Goal: Task Accomplishment & Management: Complete application form

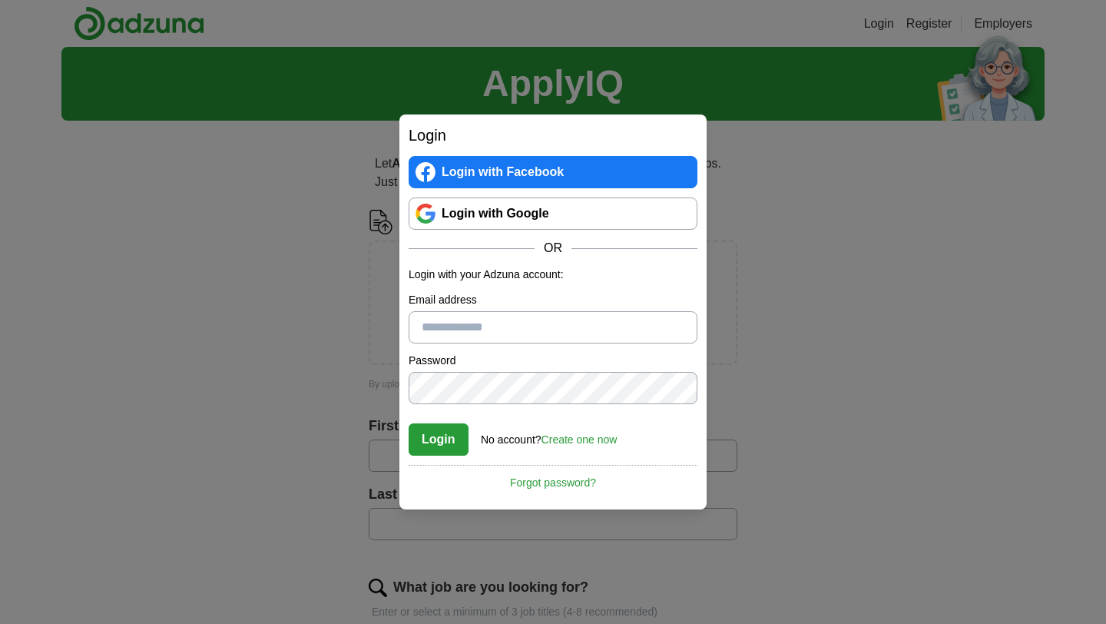
click at [587, 443] on link "Create one now" at bounding box center [580, 439] width 76 height 12
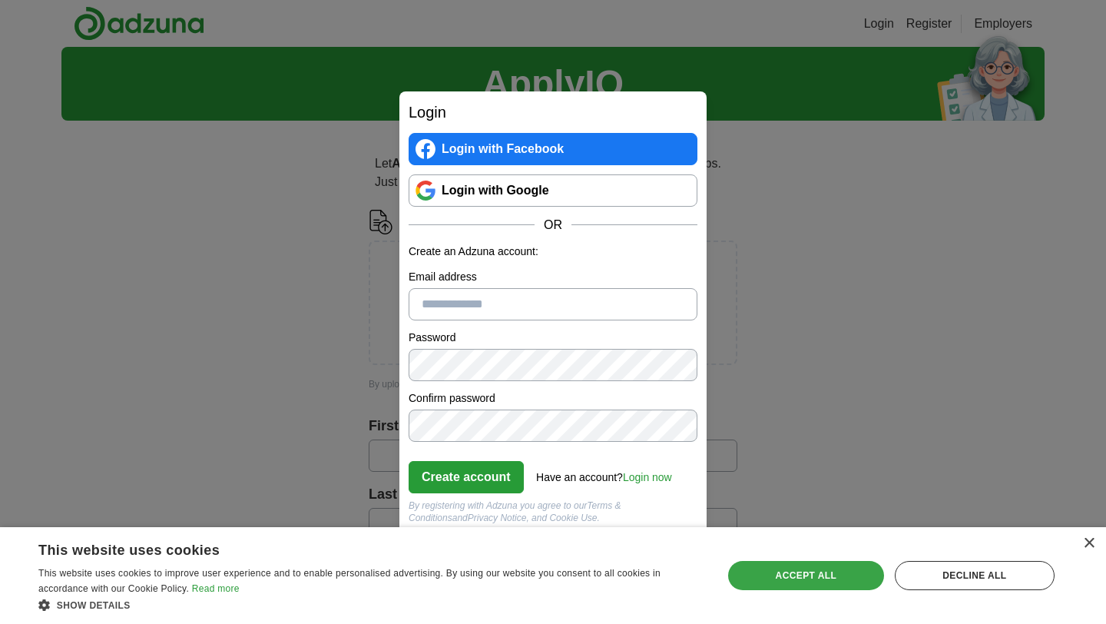
click at [849, 579] on div "Accept all" at bounding box center [806, 575] width 156 height 29
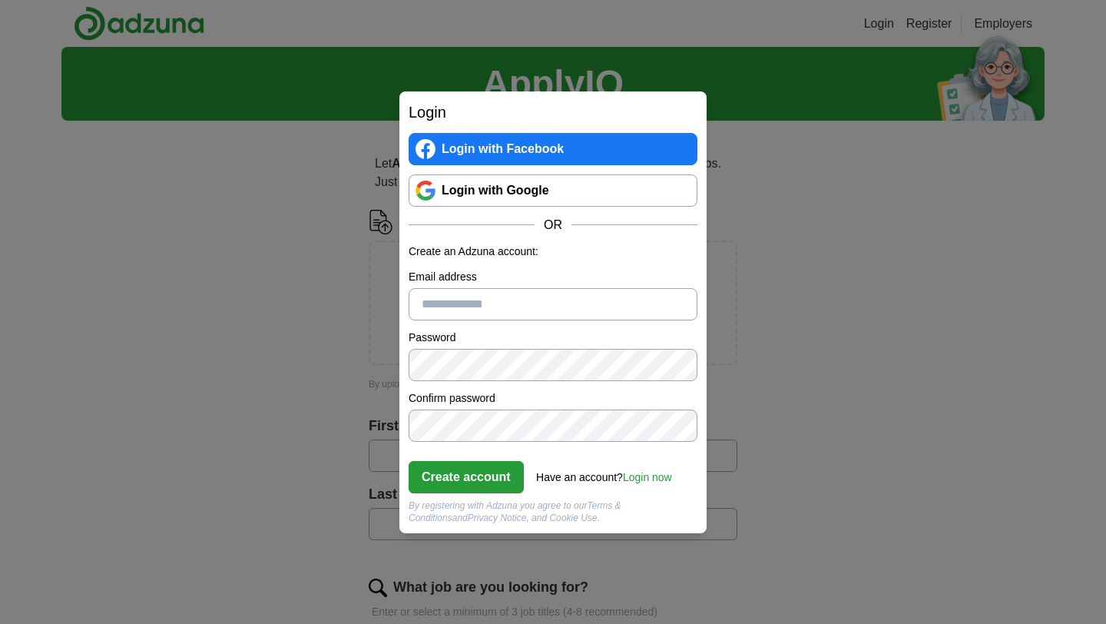
click at [486, 298] on input "Email address" at bounding box center [553, 304] width 289 height 32
type input "**********"
click at [481, 481] on button "Create account" at bounding box center [466, 477] width 115 height 32
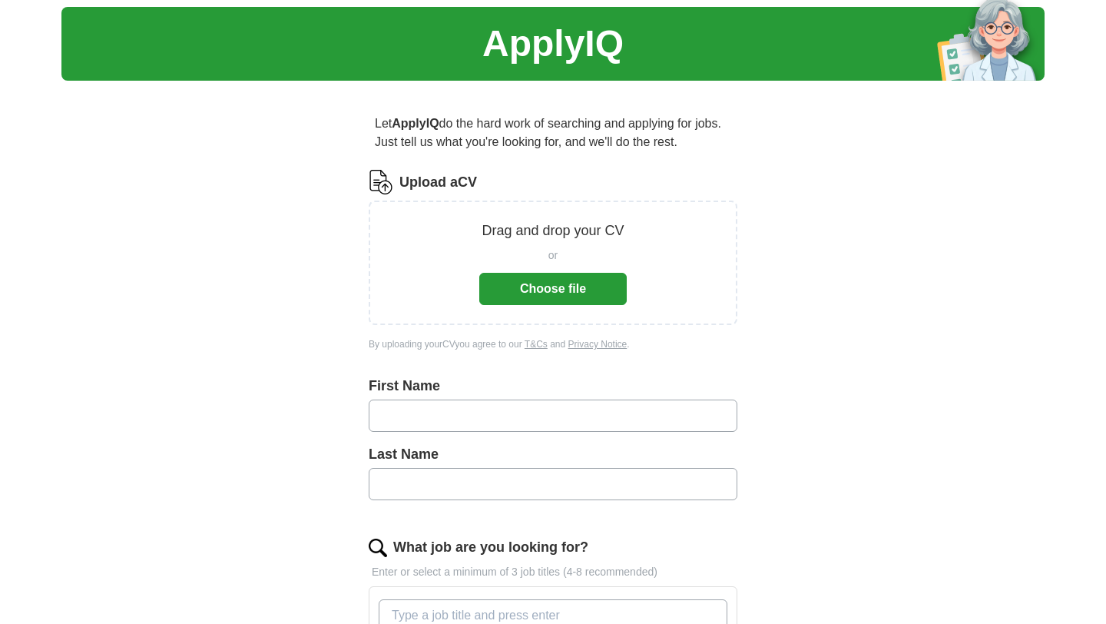
scroll to position [328, 0]
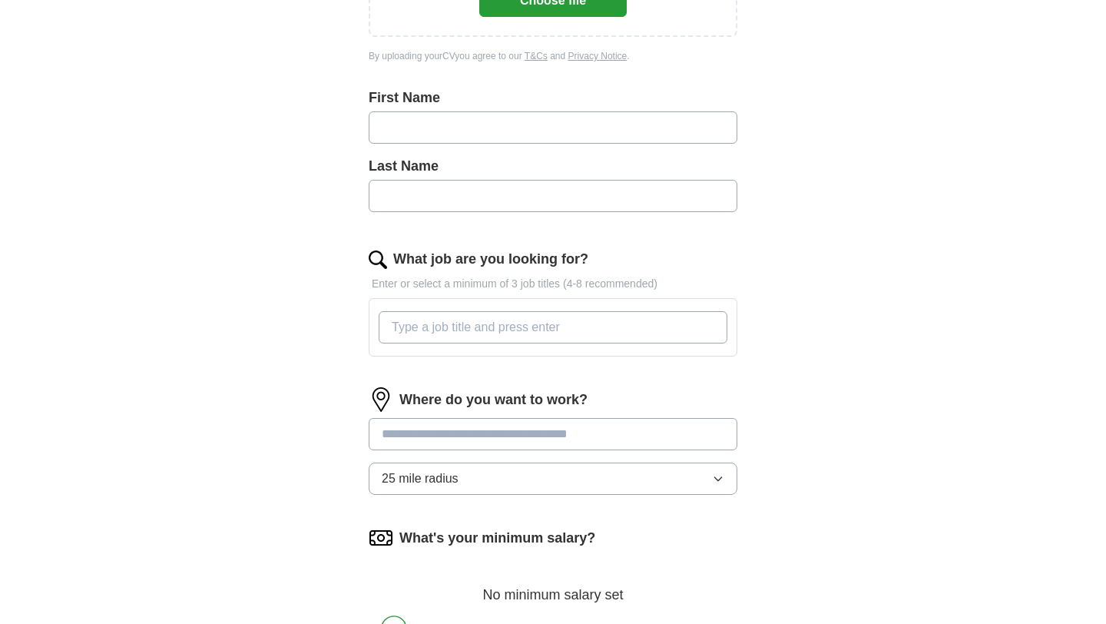
click at [471, 329] on input "What job are you looking for?" at bounding box center [553, 327] width 349 height 32
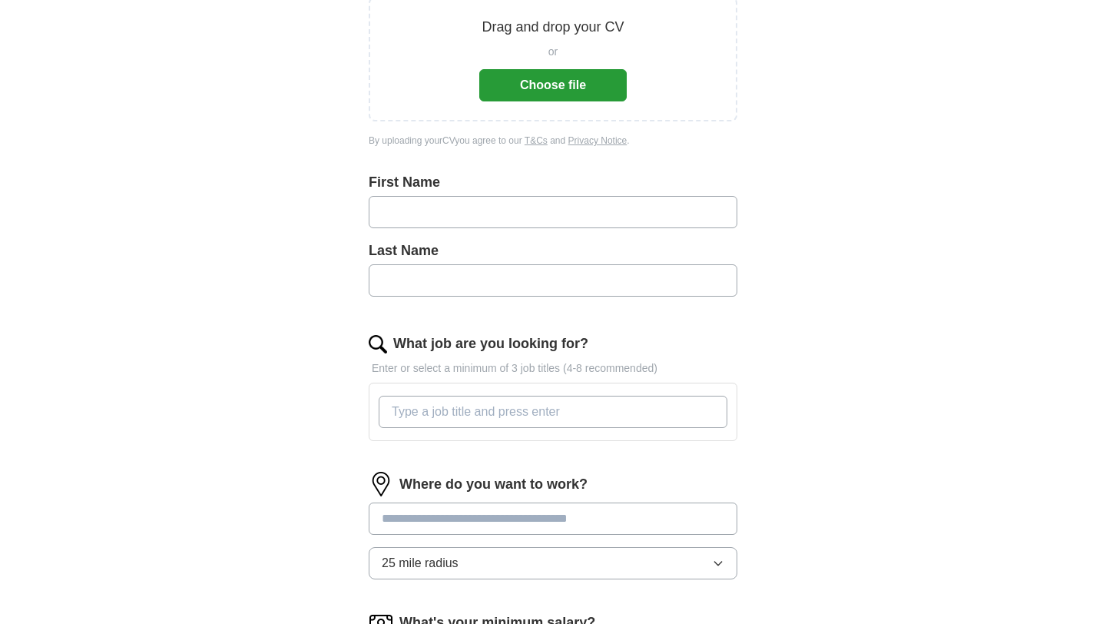
scroll to position [207, 0]
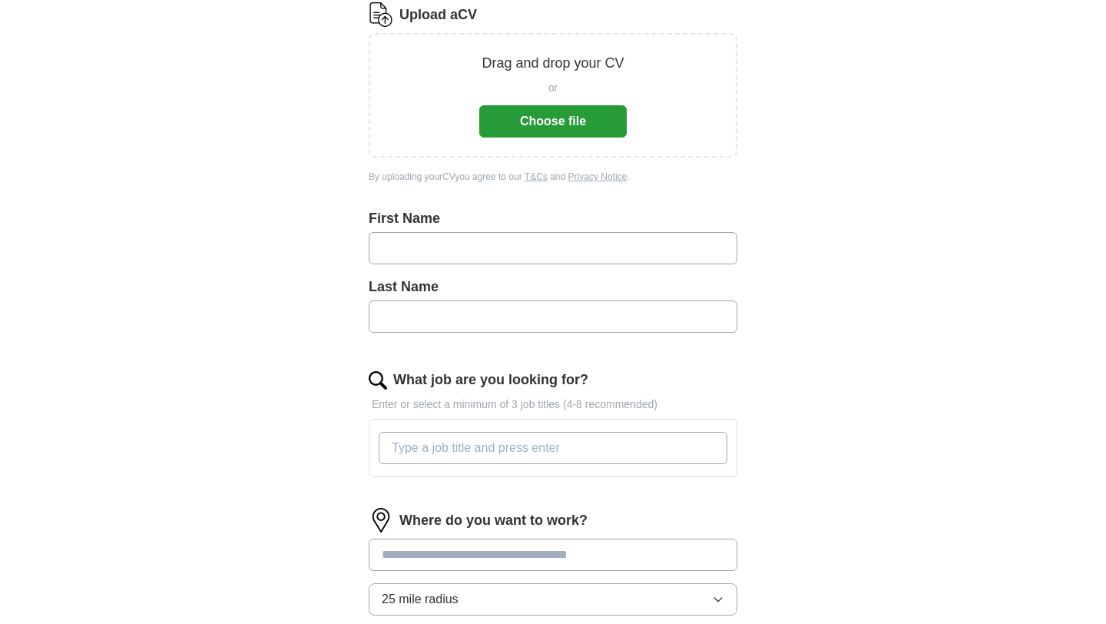
click at [483, 247] on input "text" at bounding box center [553, 248] width 369 height 32
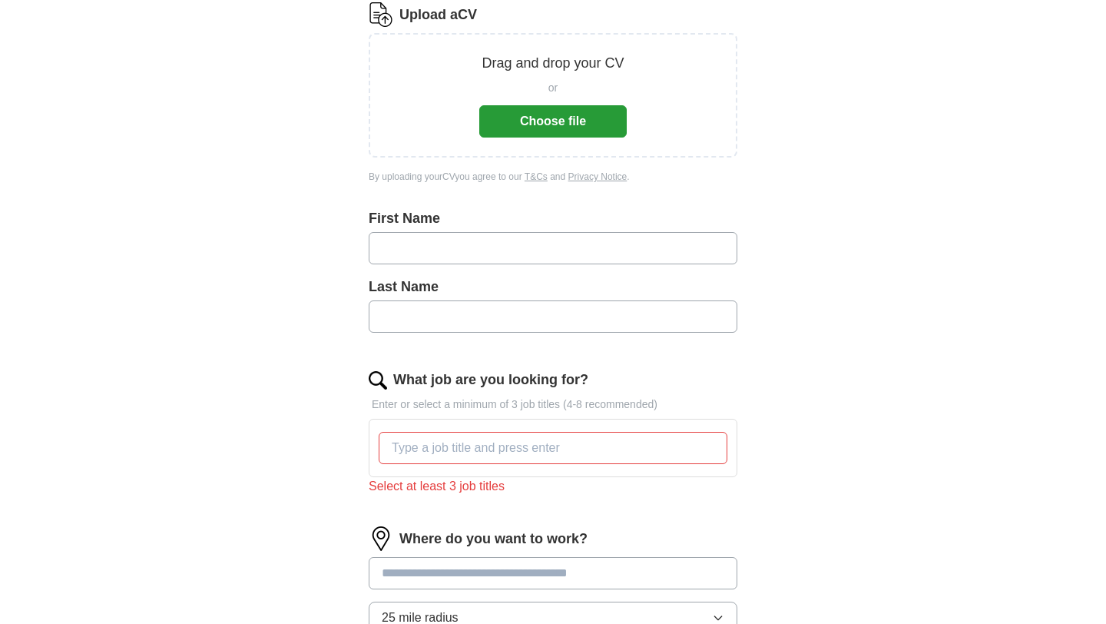
type input "***"
type input "*******"
click at [547, 131] on button "Choose file" at bounding box center [553, 121] width 148 height 32
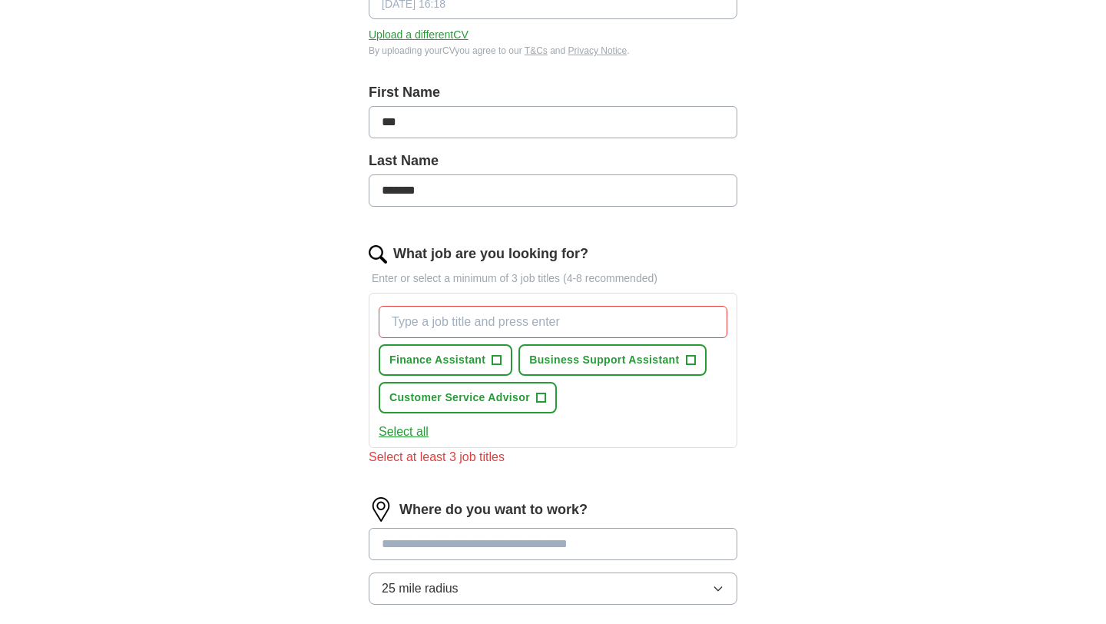
scroll to position [330, 0]
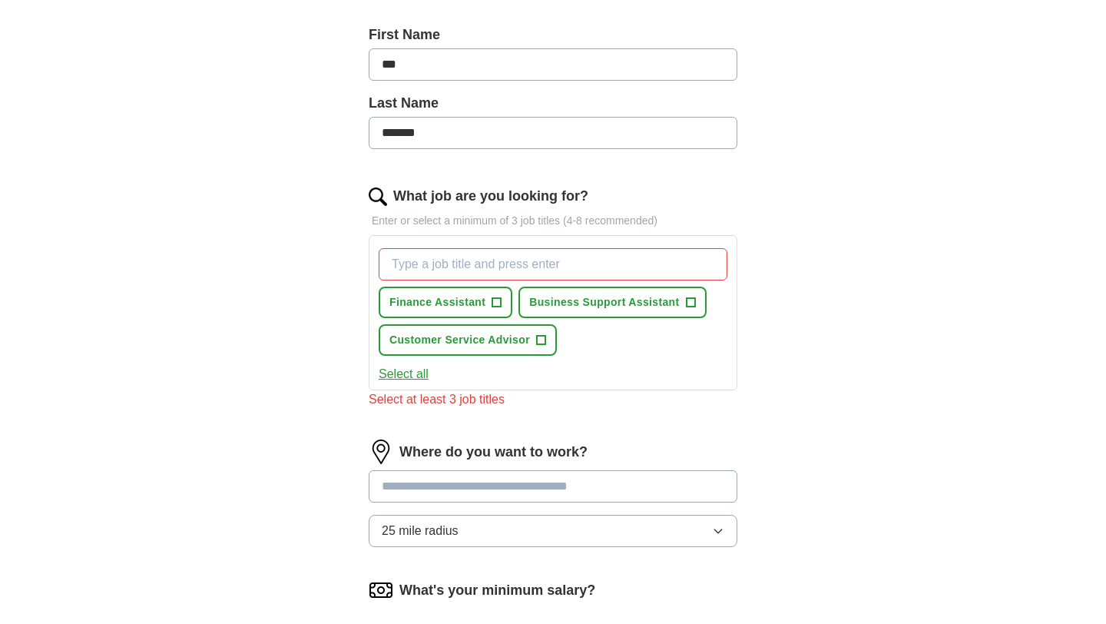
click at [557, 270] on input "What job are you looking for?" at bounding box center [553, 264] width 349 height 32
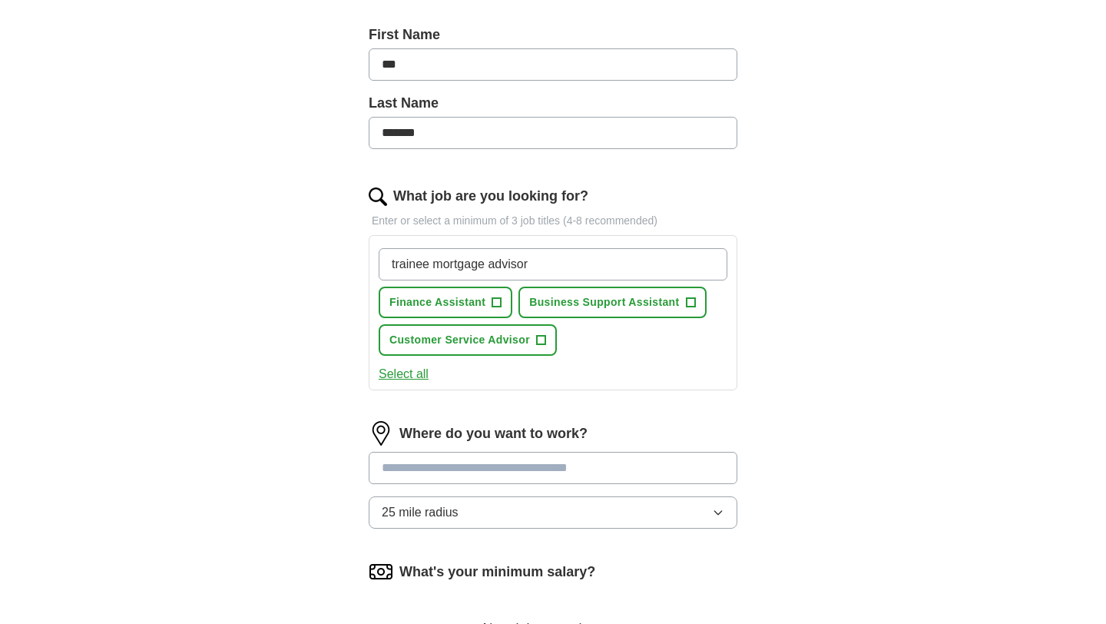
type input "trainee mortgage advisor"
click at [538, 472] on input "text" at bounding box center [553, 468] width 369 height 32
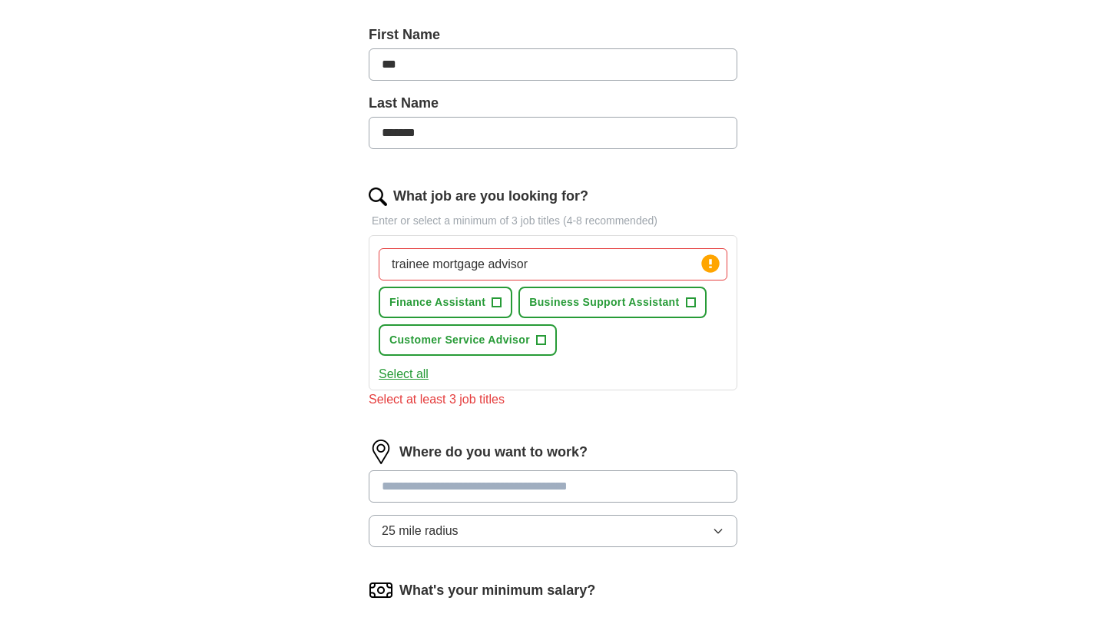
click at [579, 270] on input "trainee mortgage advisor" at bounding box center [553, 264] width 349 height 32
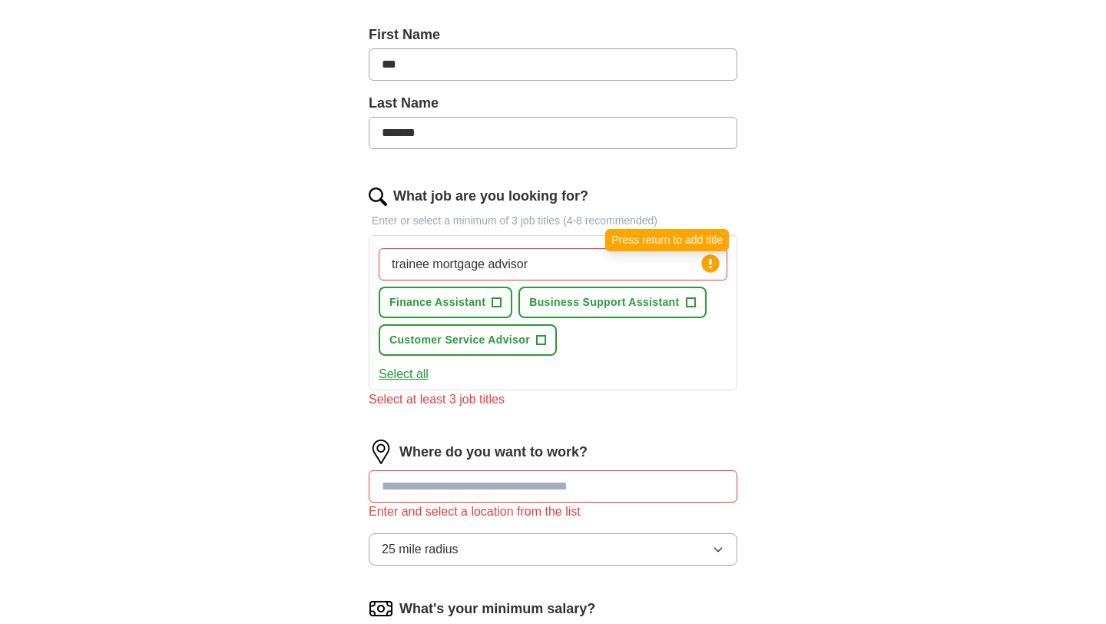
click at [715, 268] on circle at bounding box center [711, 263] width 18 height 18
click at [569, 271] on input "trainee mortgage advisor" at bounding box center [553, 264] width 349 height 32
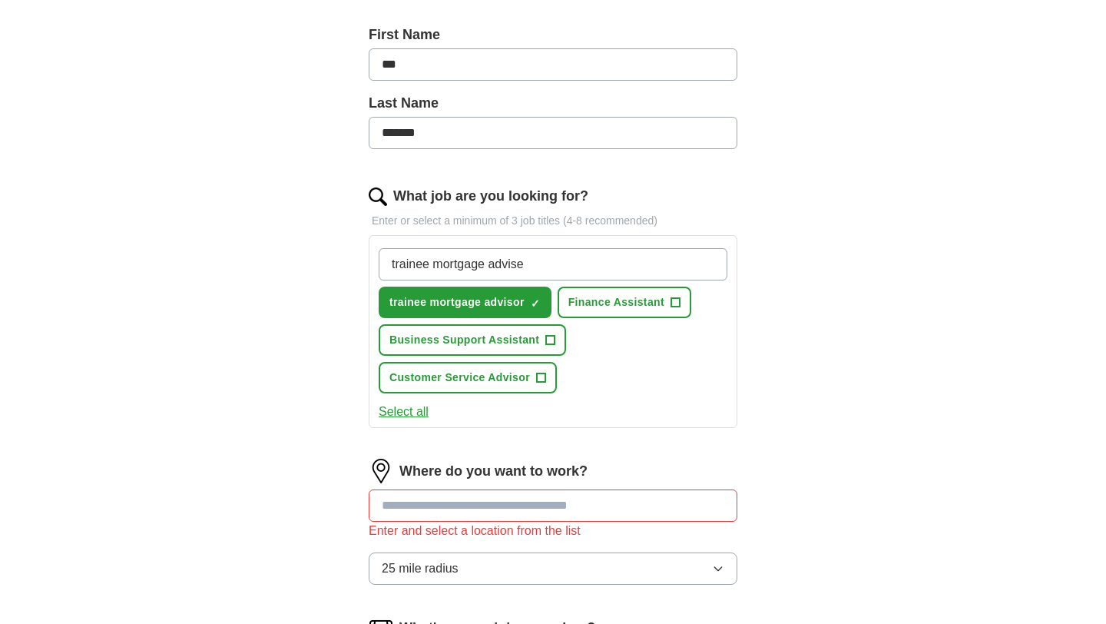
type input "trainee mortgage adviser"
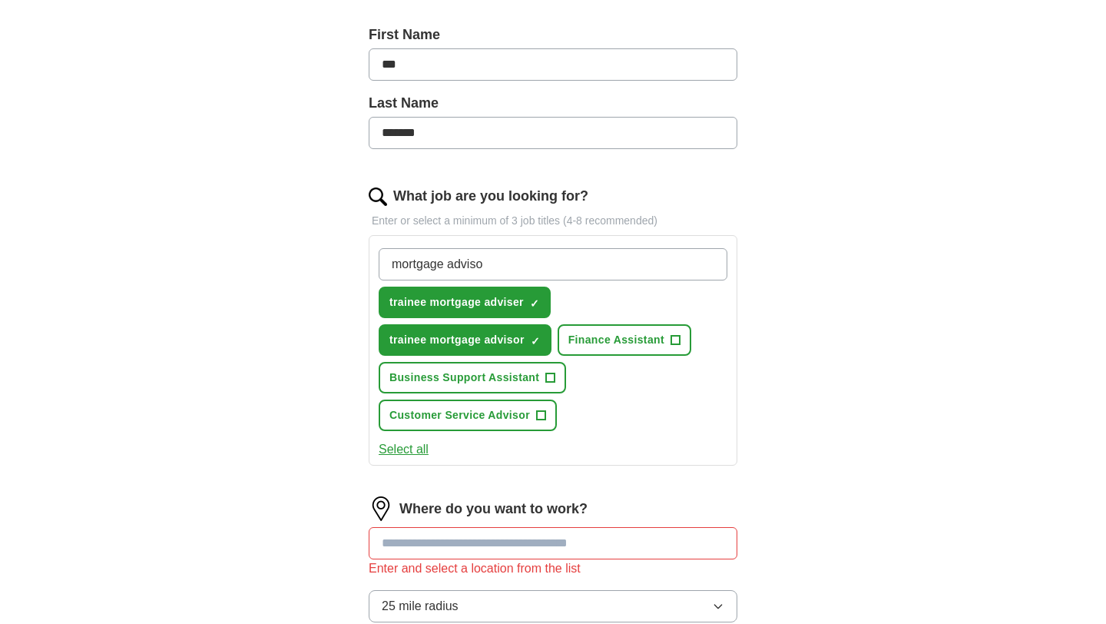
type input "mortgage advisor"
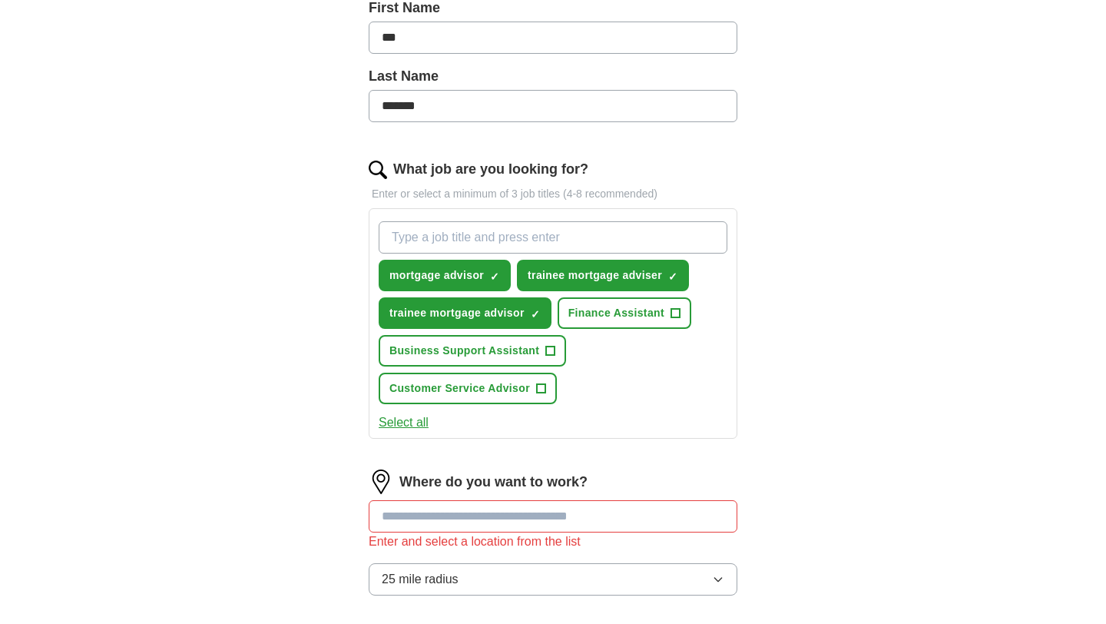
scroll to position [390, 0]
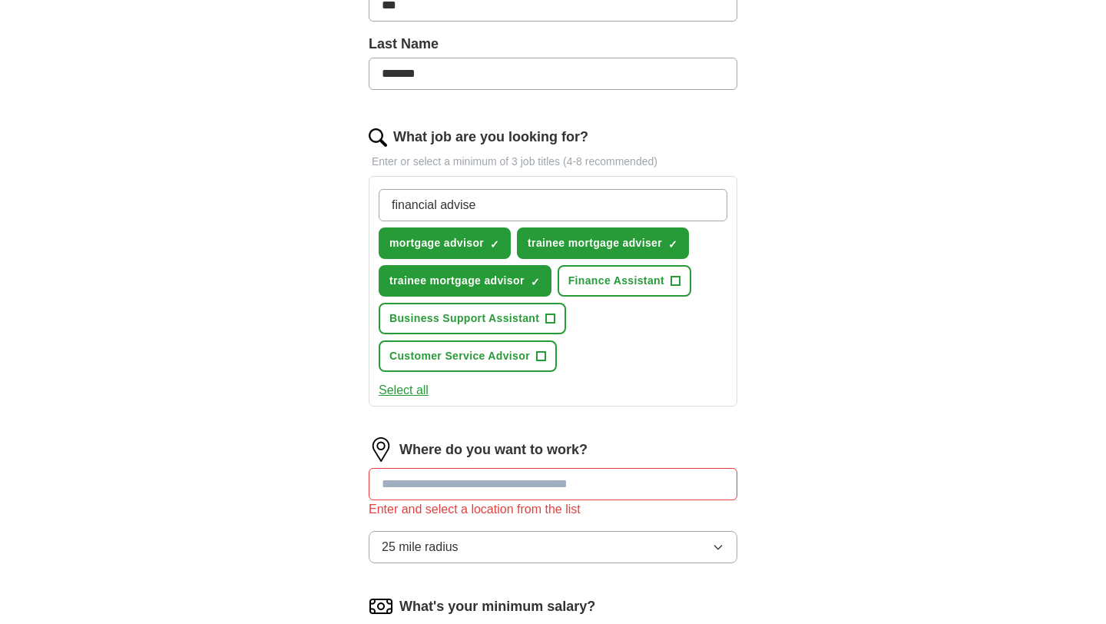
type input "financial adviser"
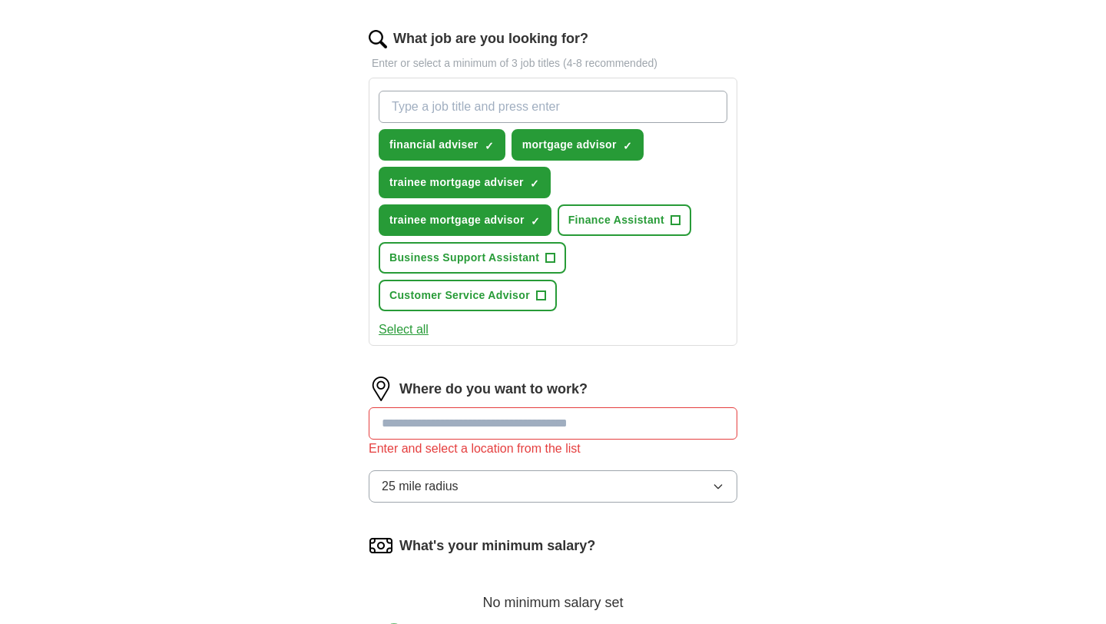
scroll to position [572, 0]
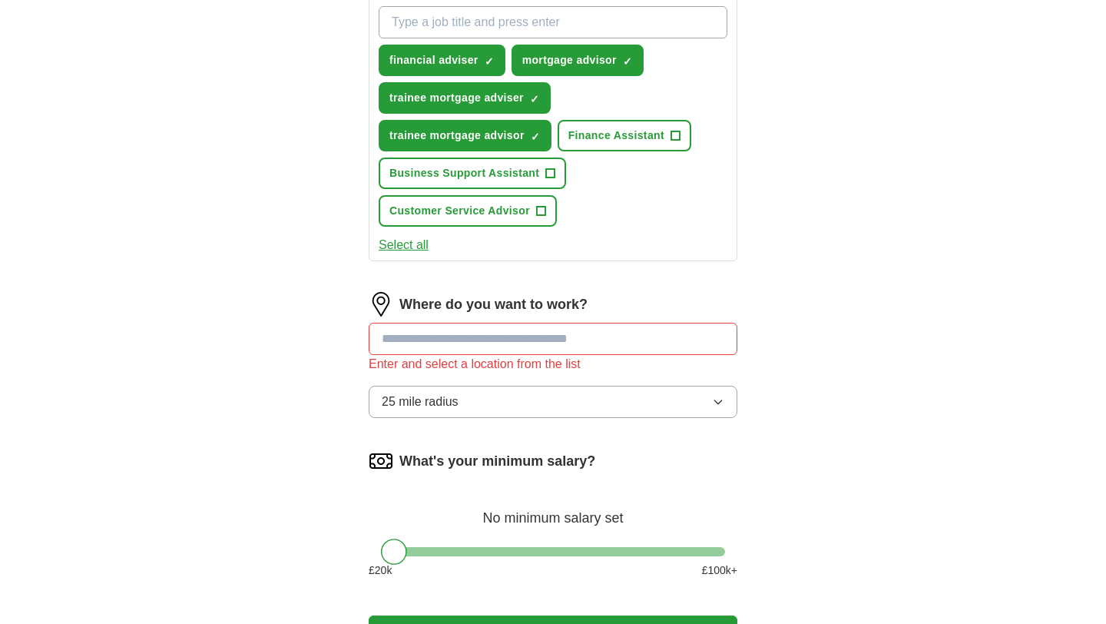
click at [578, 344] on input "text" at bounding box center [553, 339] width 369 height 32
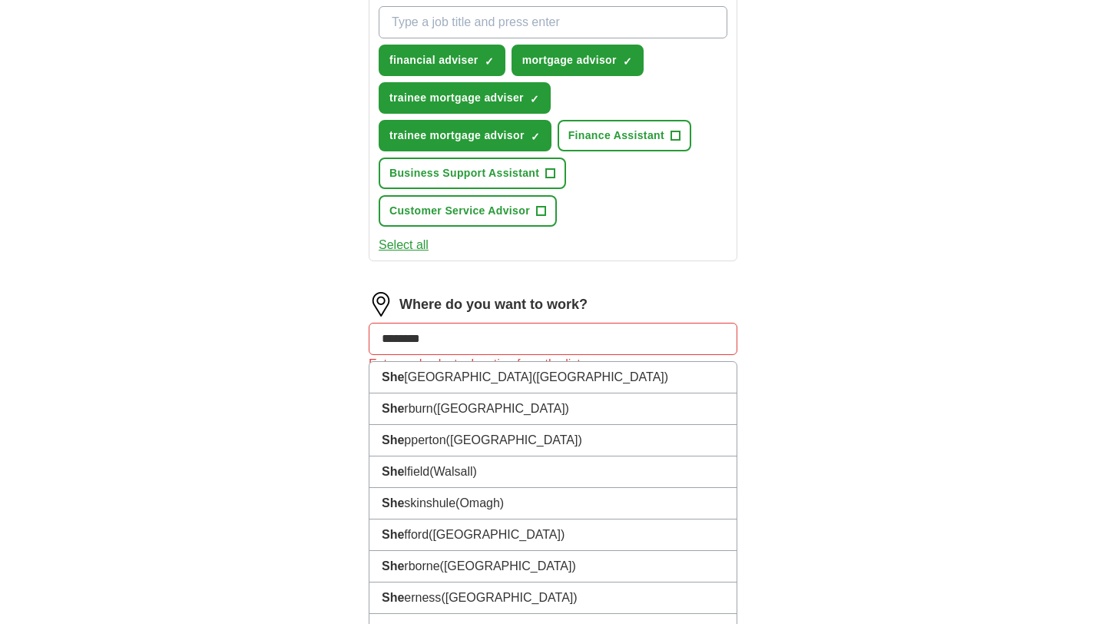
type input "*********"
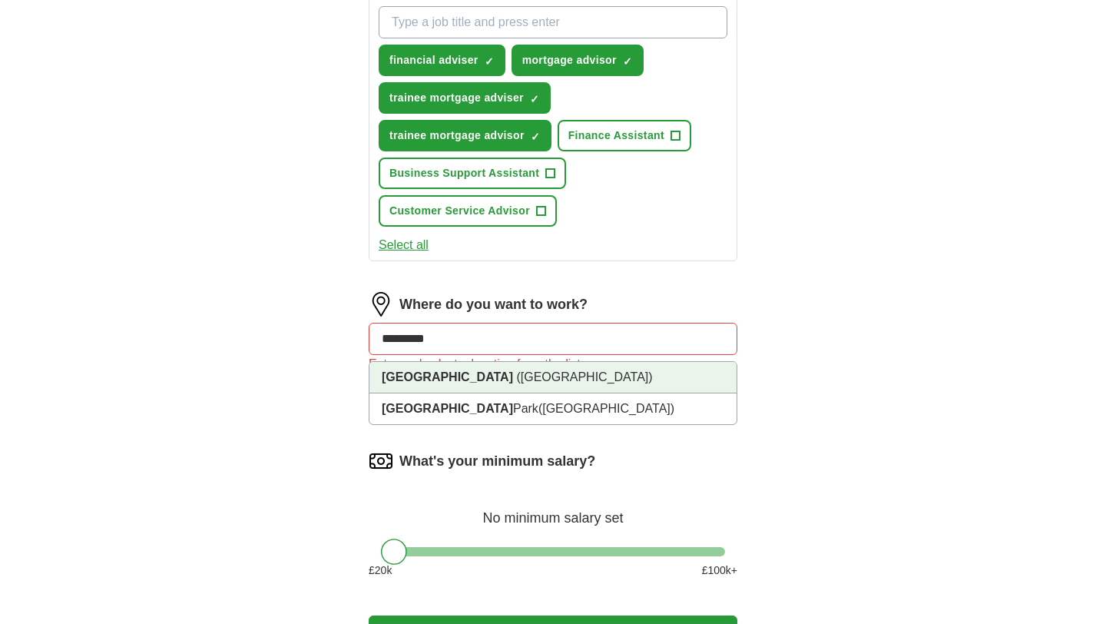
click at [586, 375] on li "[GEOGRAPHIC_DATA] ([GEOGRAPHIC_DATA])" at bounding box center [553, 378] width 367 height 32
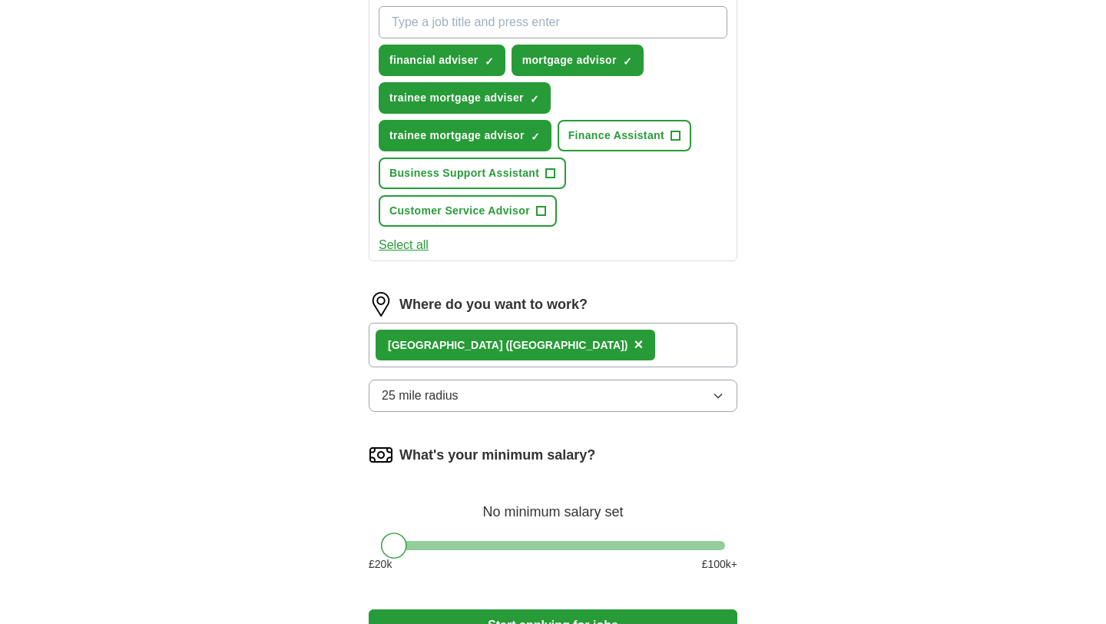
click at [577, 396] on button "25 mile radius" at bounding box center [553, 396] width 369 height 32
click at [177, 461] on div "ApplyIQ Let ApplyIQ do the hard work of searching and applying for jobs. Just t…" at bounding box center [553, 78] width 984 height 1209
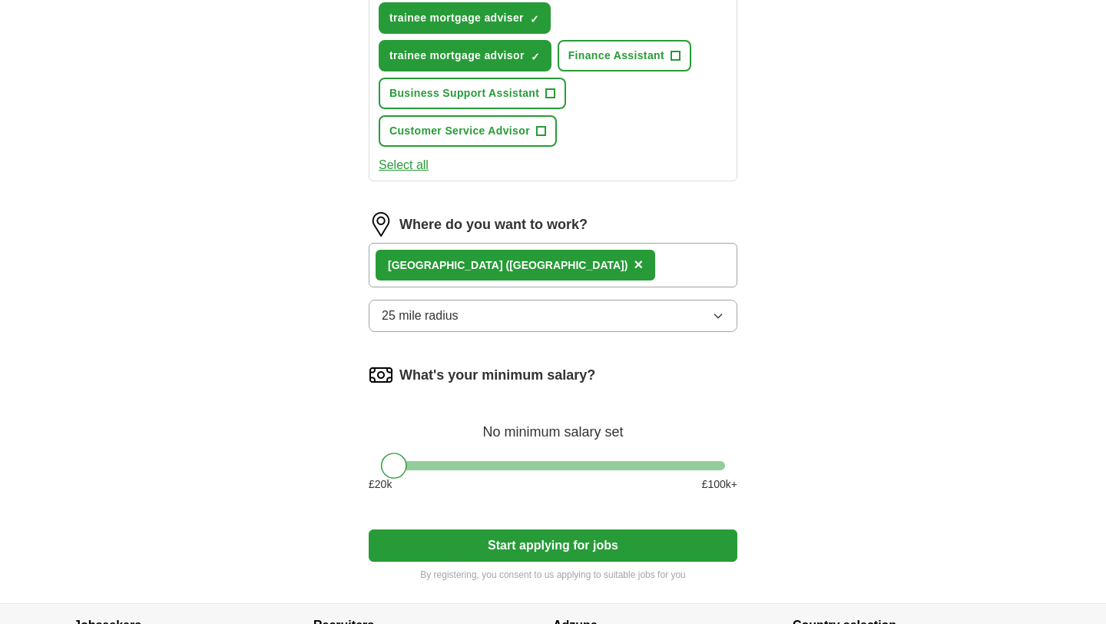
scroll to position [803, 0]
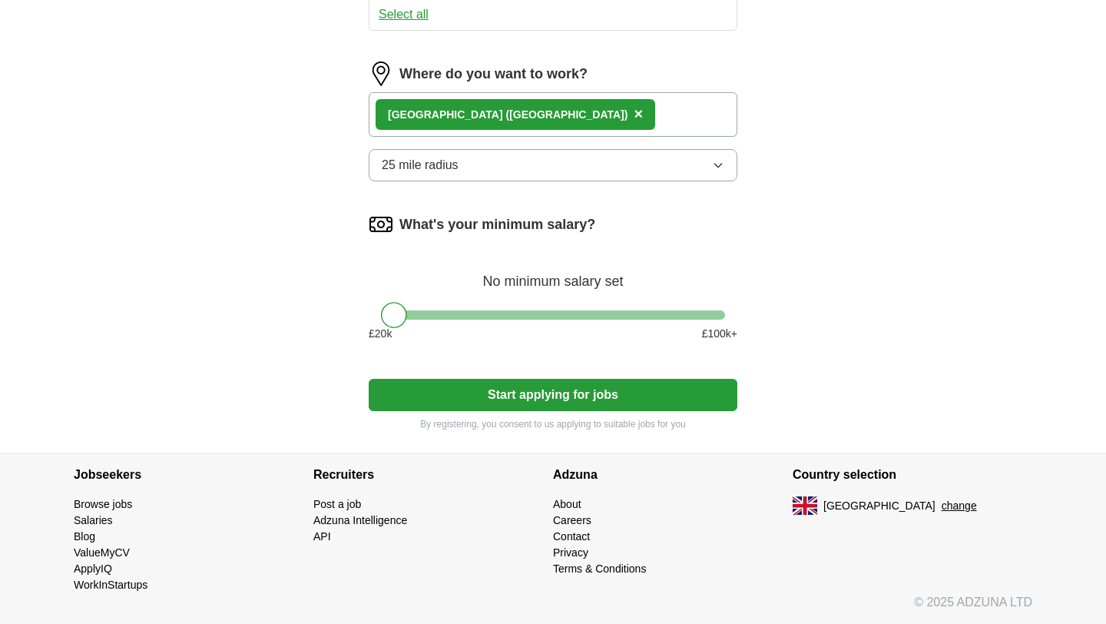
click at [546, 401] on button "Start applying for jobs" at bounding box center [553, 395] width 369 height 32
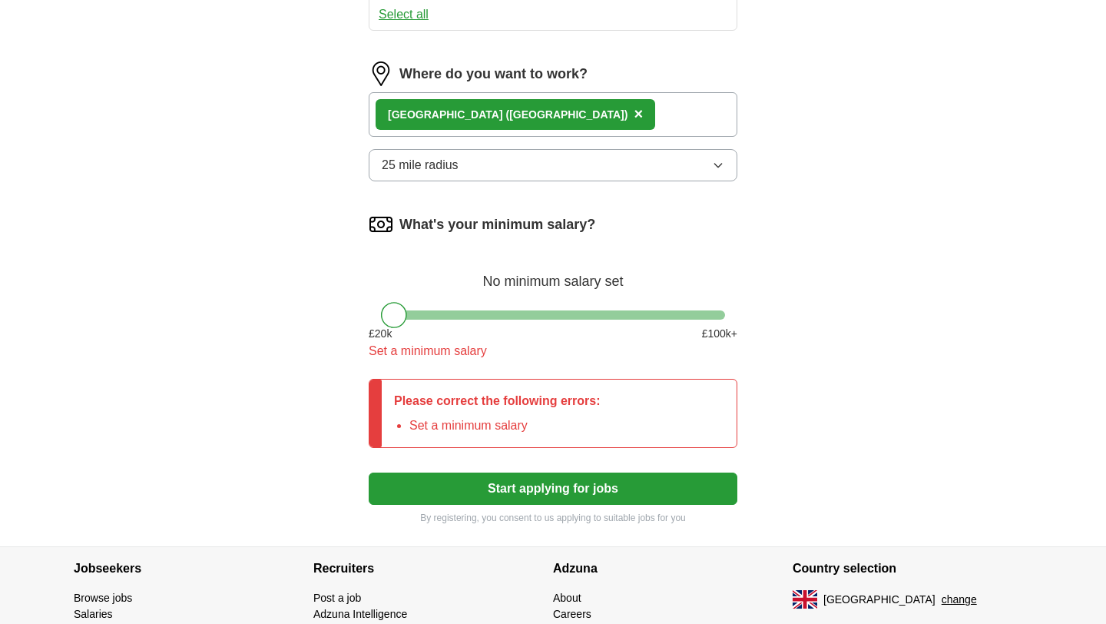
click at [401, 315] on div at bounding box center [394, 315] width 26 height 26
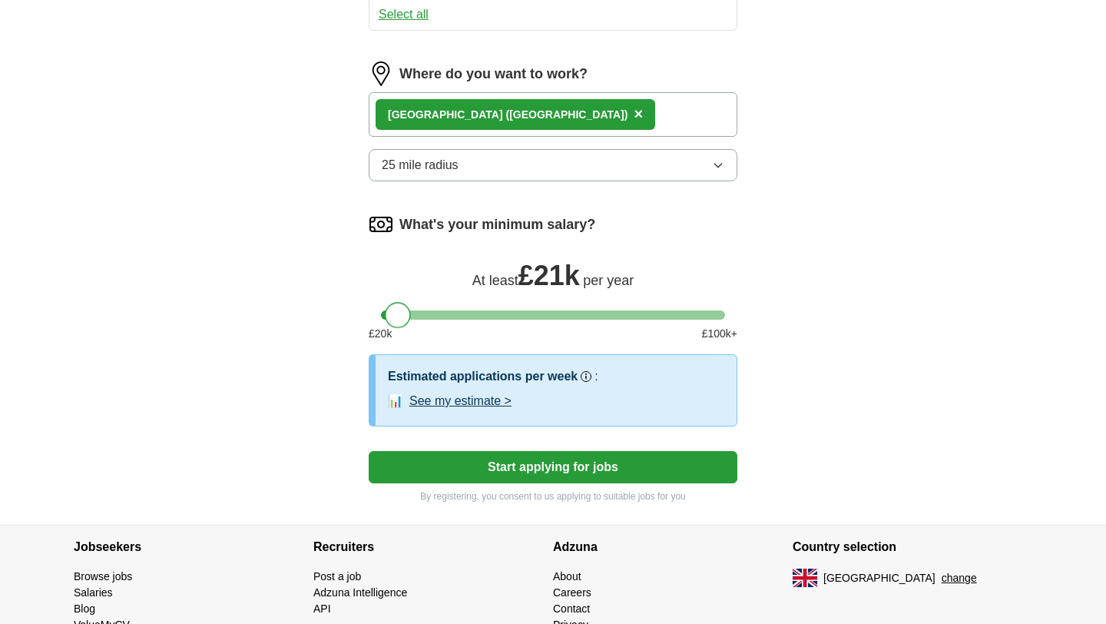
click at [401, 314] on div at bounding box center [398, 315] width 26 height 26
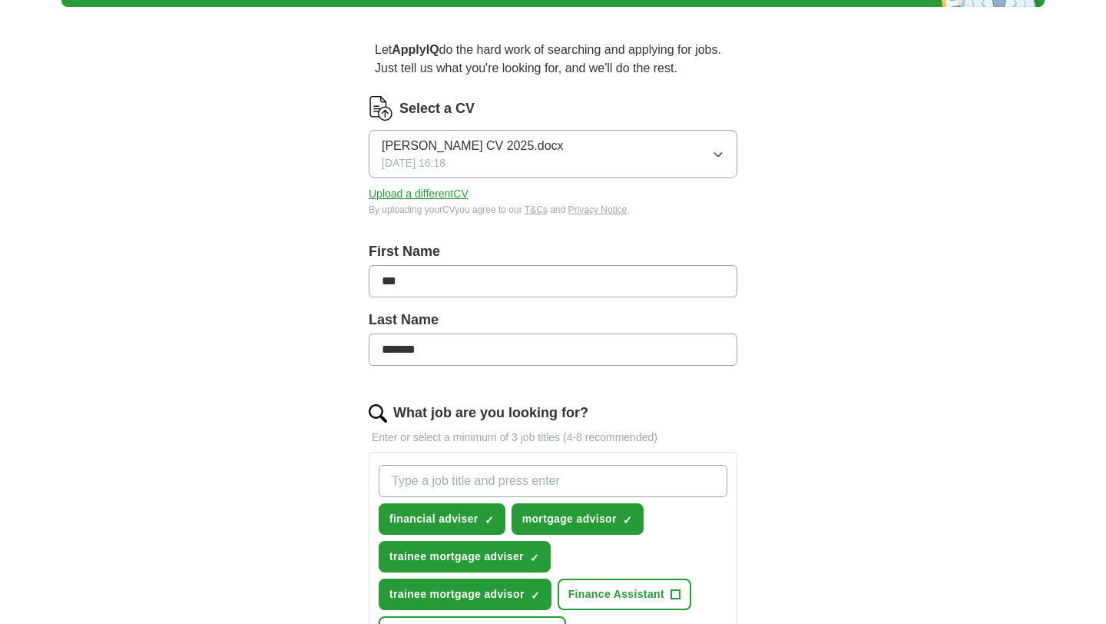
scroll to position [0, 0]
